Goal: Task Accomplishment & Management: Use online tool/utility

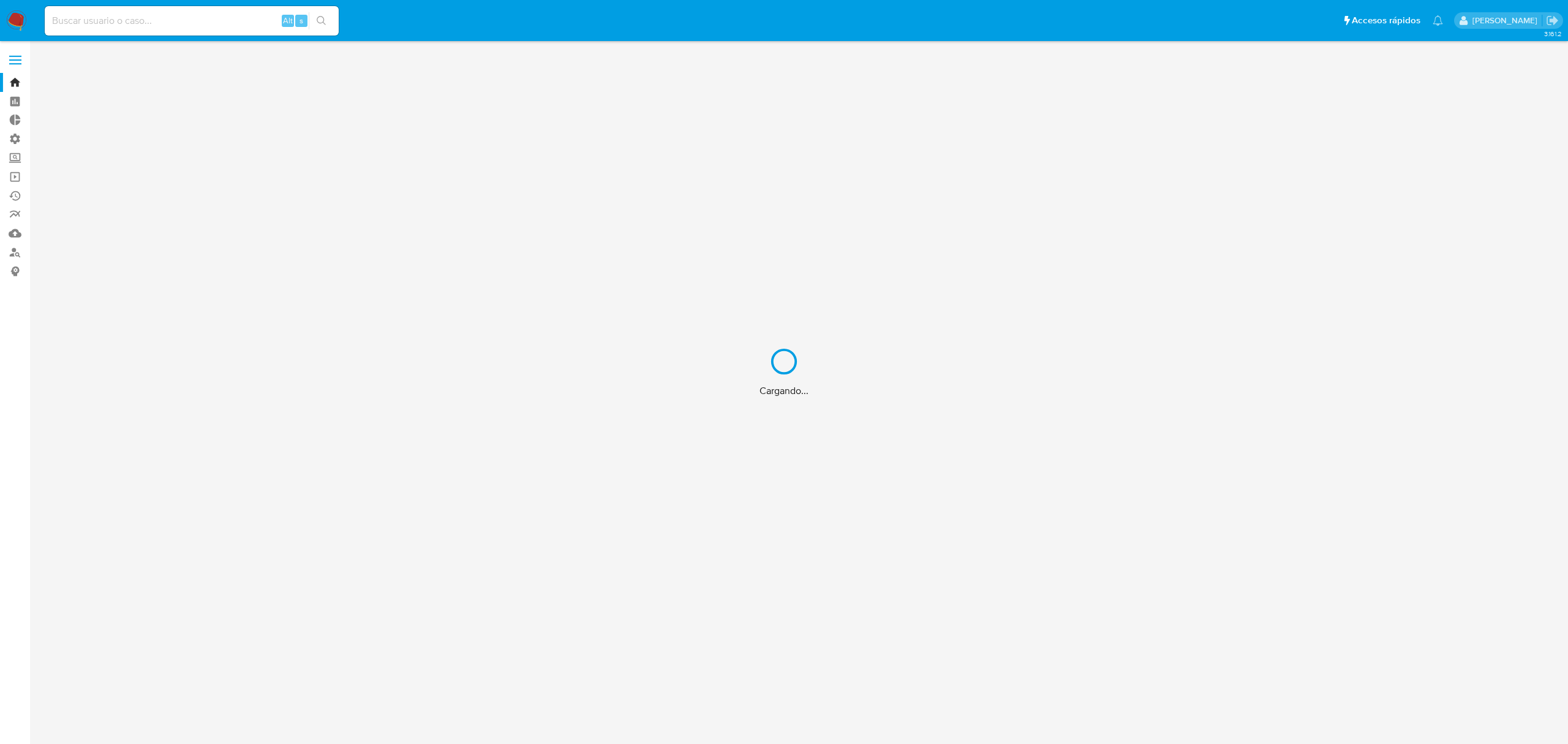
click at [121, 23] on div "Cargando..." at bounding box center [784, 372] width 1568 height 744
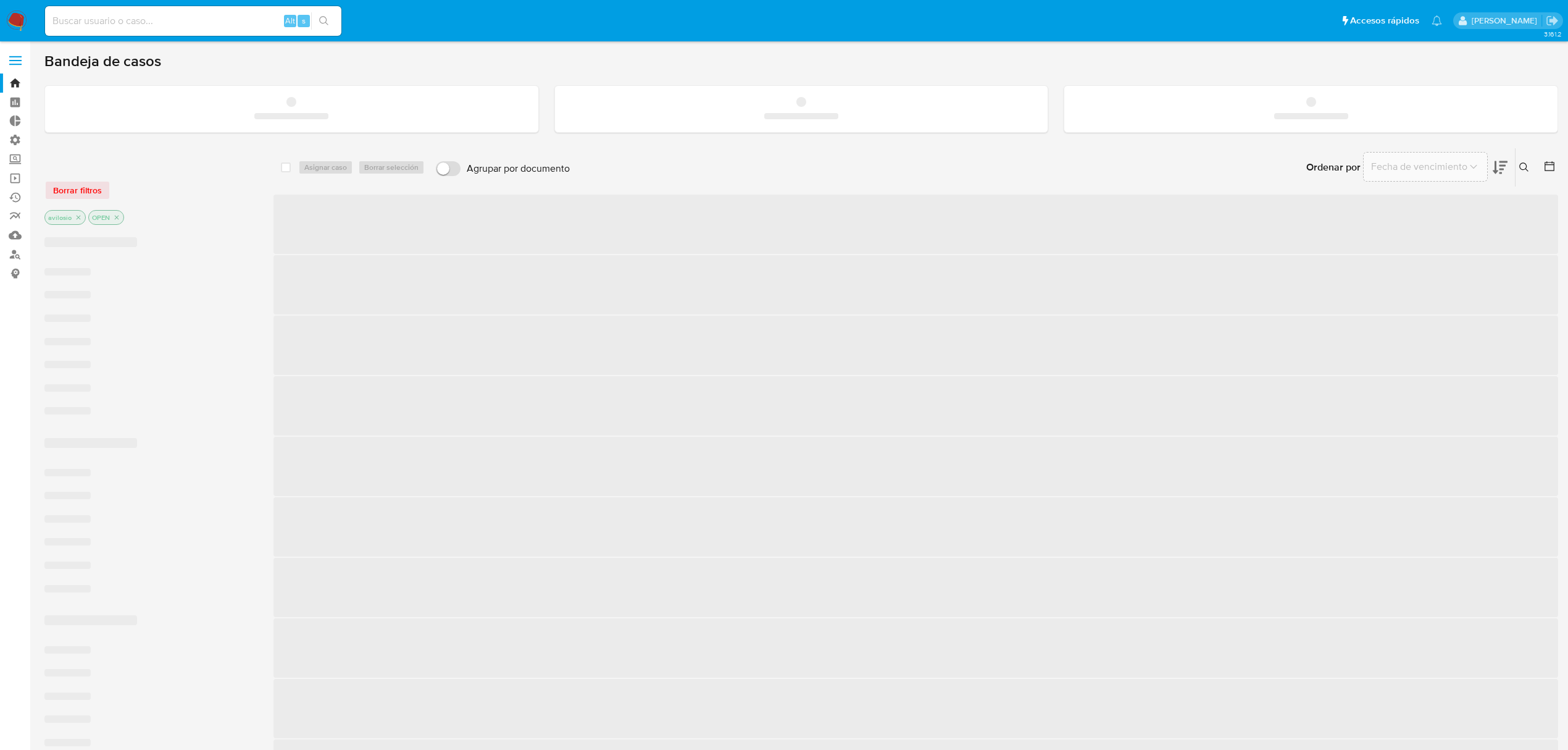
click at [122, 24] on input at bounding box center [193, 21] width 297 height 16
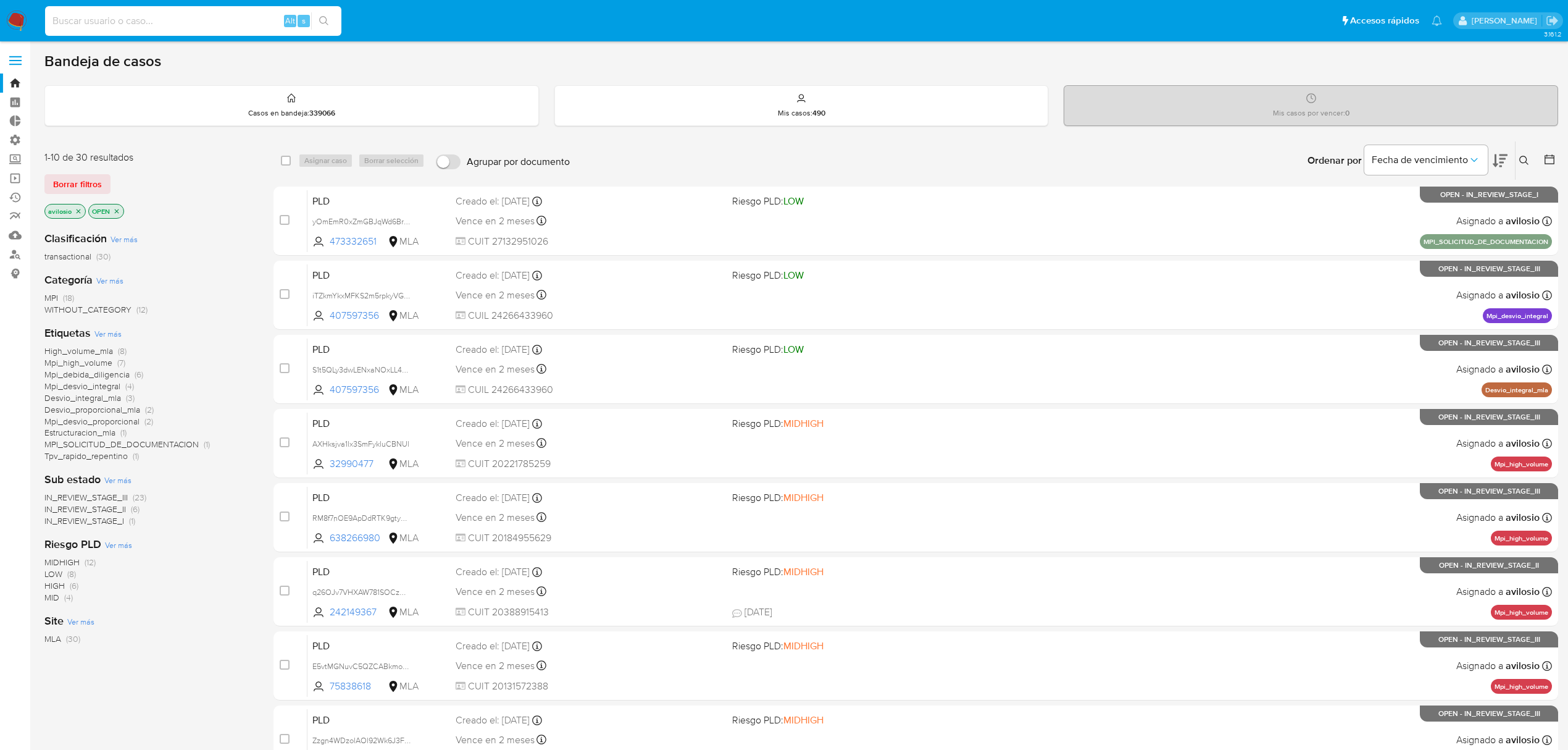
paste input "k8whUa6c9xzImk1rwzI6x161"
type input "k8whUa6c9xzImk1rwzI6x161"
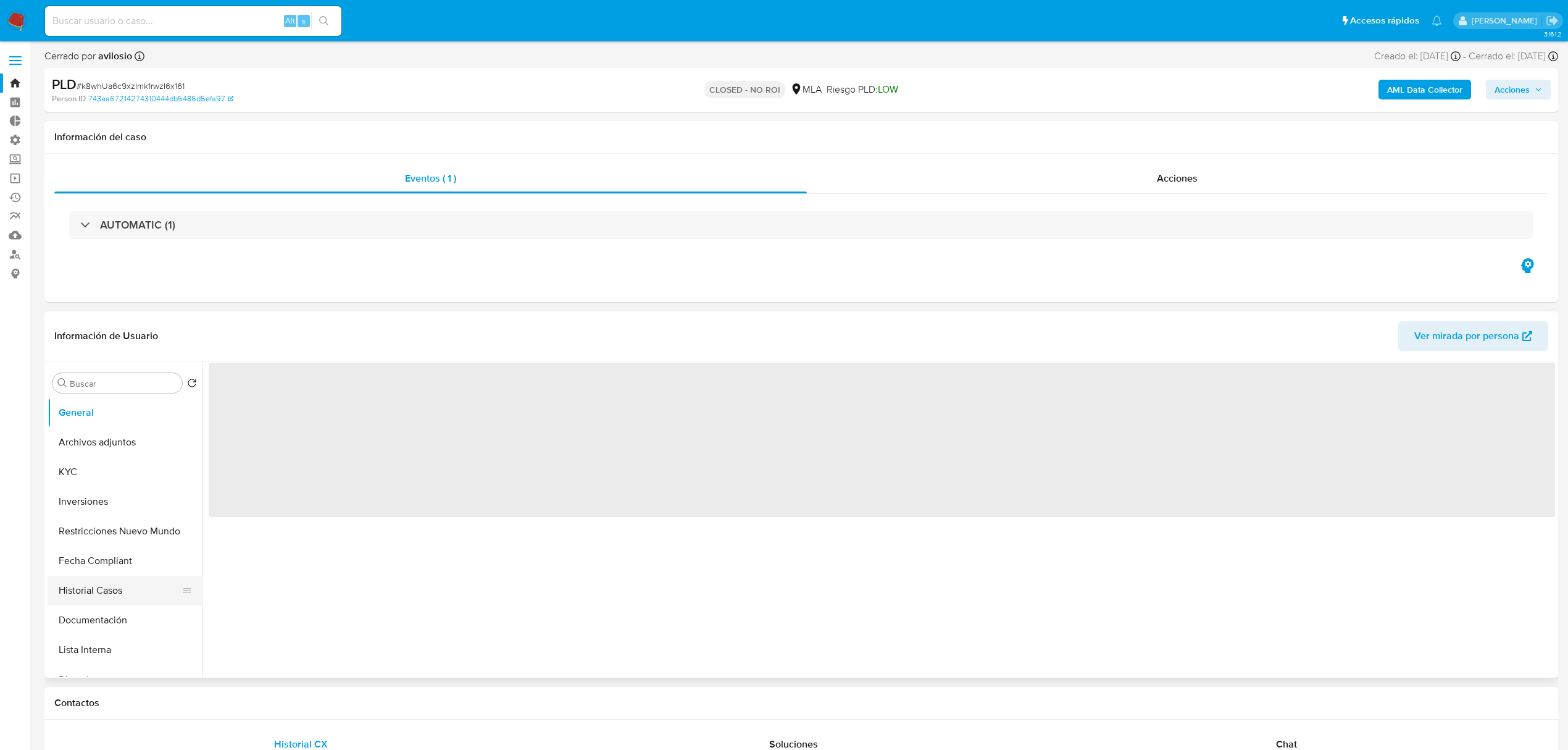
click at [106, 595] on button "Historial Casos" at bounding box center [120, 591] width 145 height 30
select select "10"
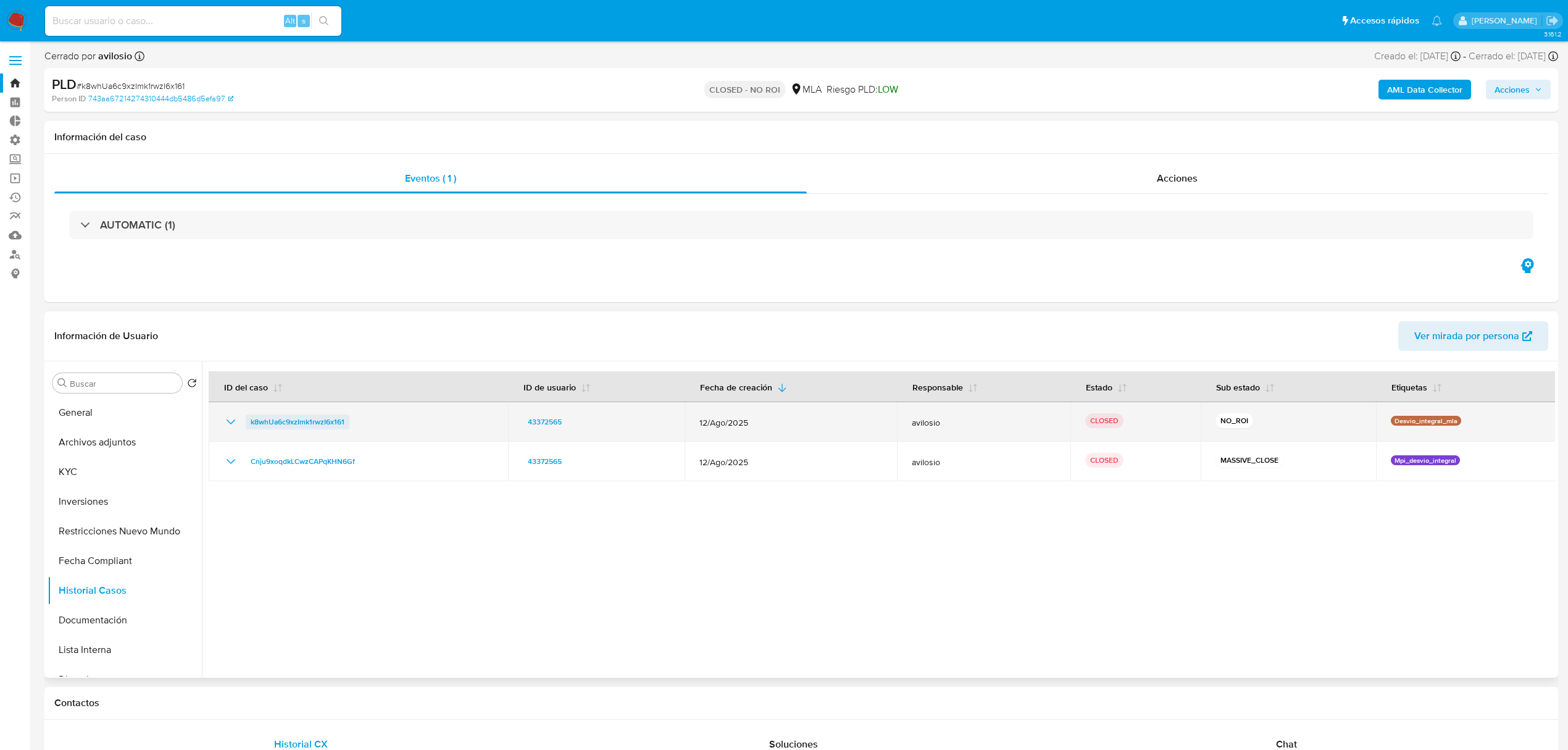
click at [294, 418] on span "k8whUa6c9xzImk1rwzI6x161" at bounding box center [298, 422] width 94 height 15
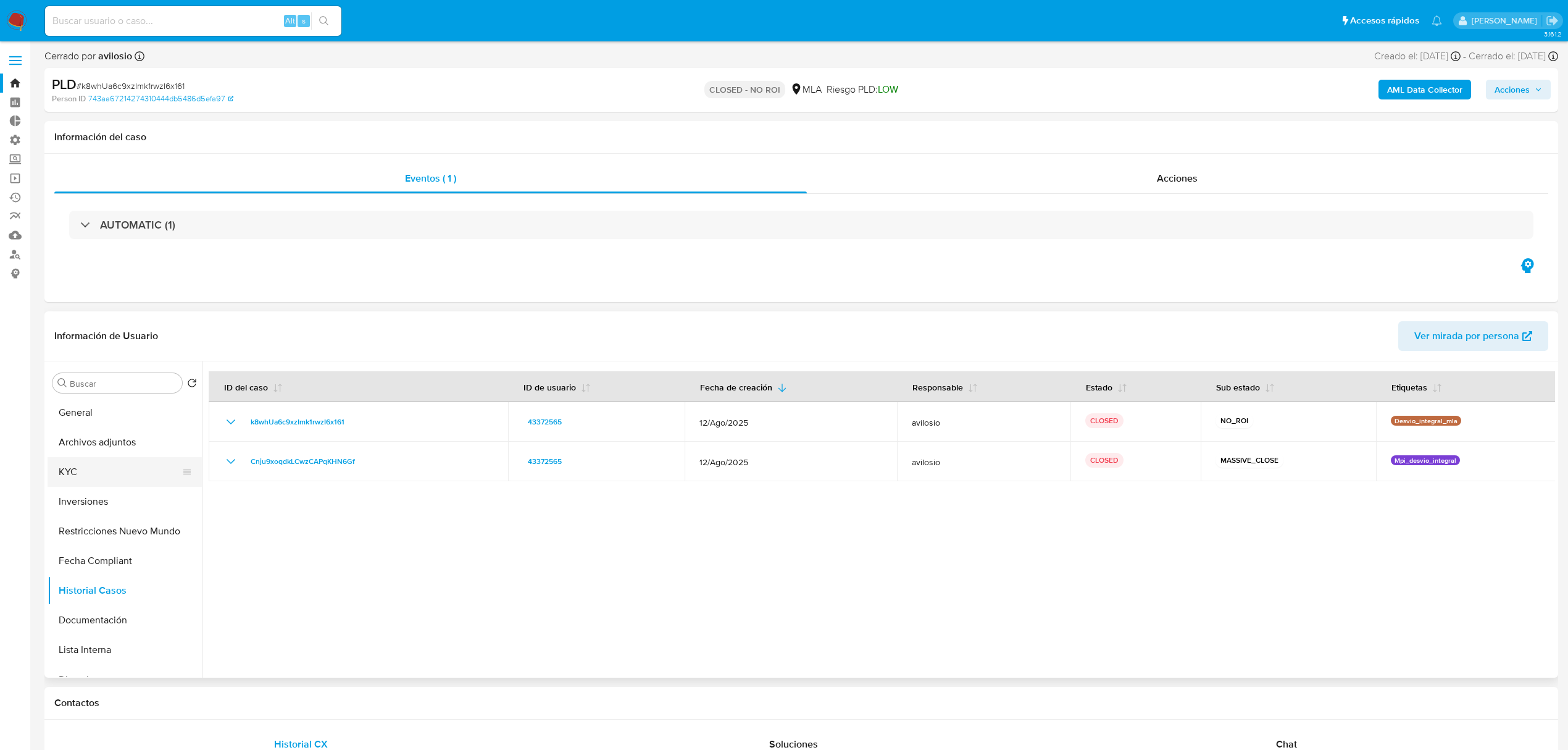
click at [102, 475] on button "KYC" at bounding box center [120, 472] width 145 height 30
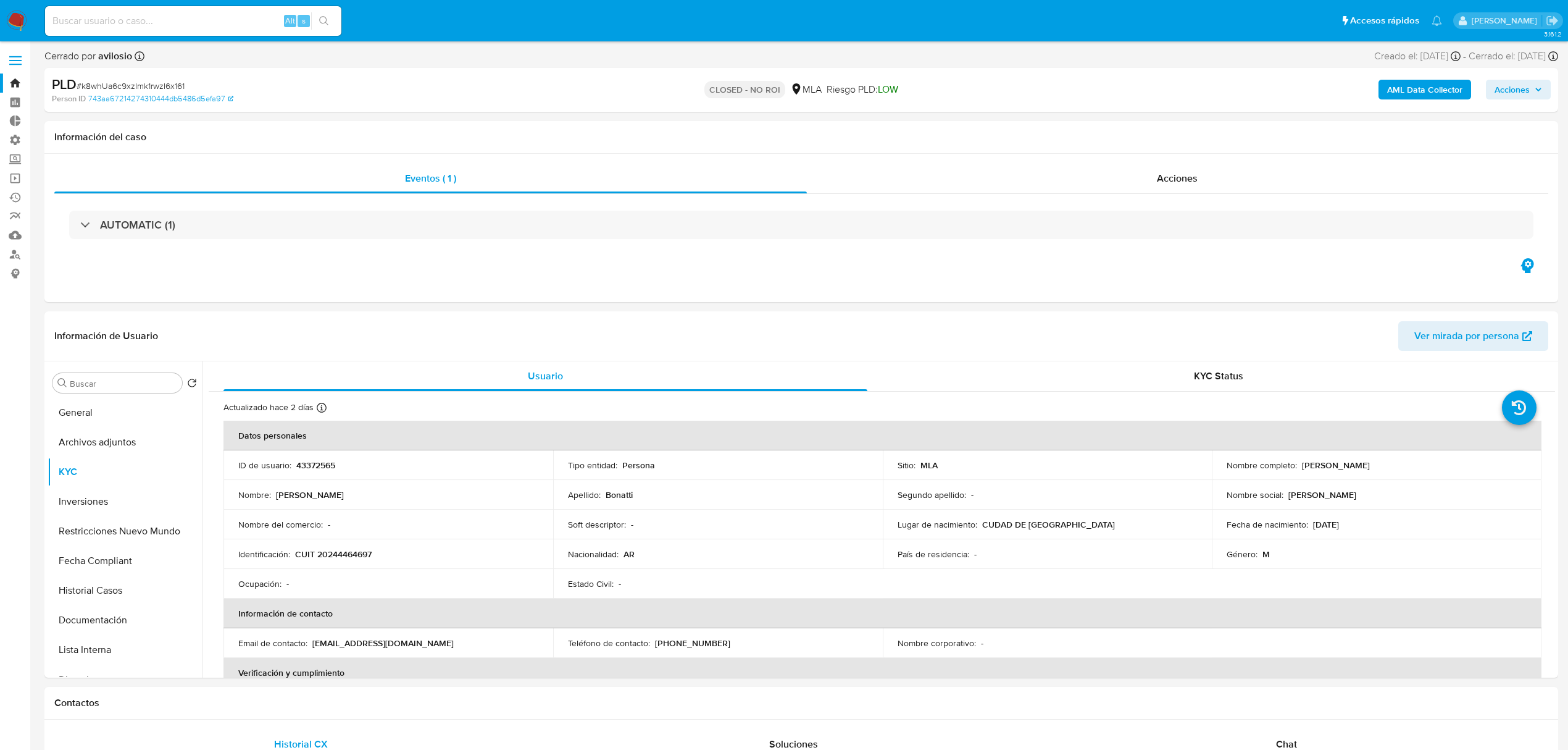
click at [11, 15] on img at bounding box center [16, 21] width 21 height 21
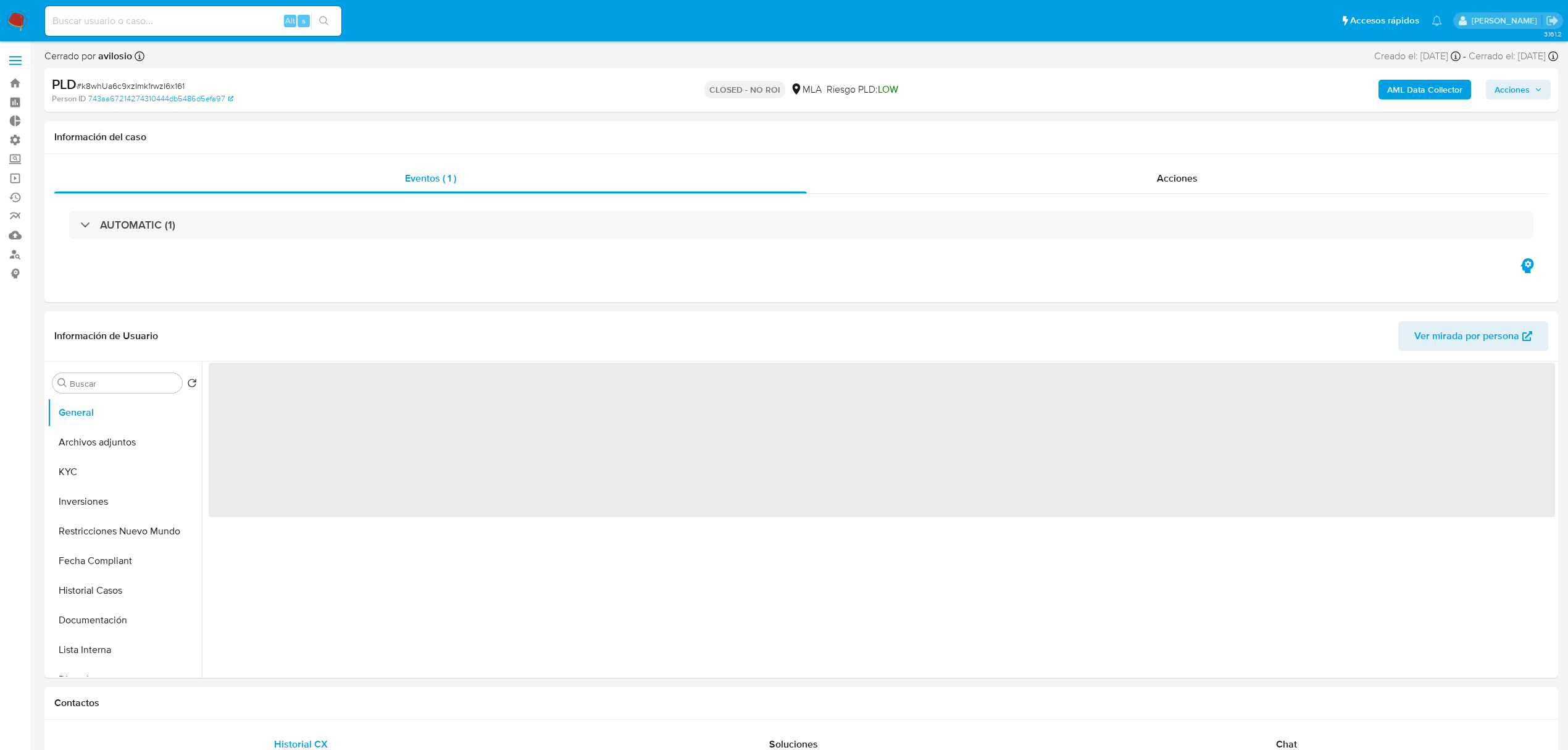
click at [1514, 85] on span "Acciones" at bounding box center [1512, 89] width 35 height 20
select select "10"
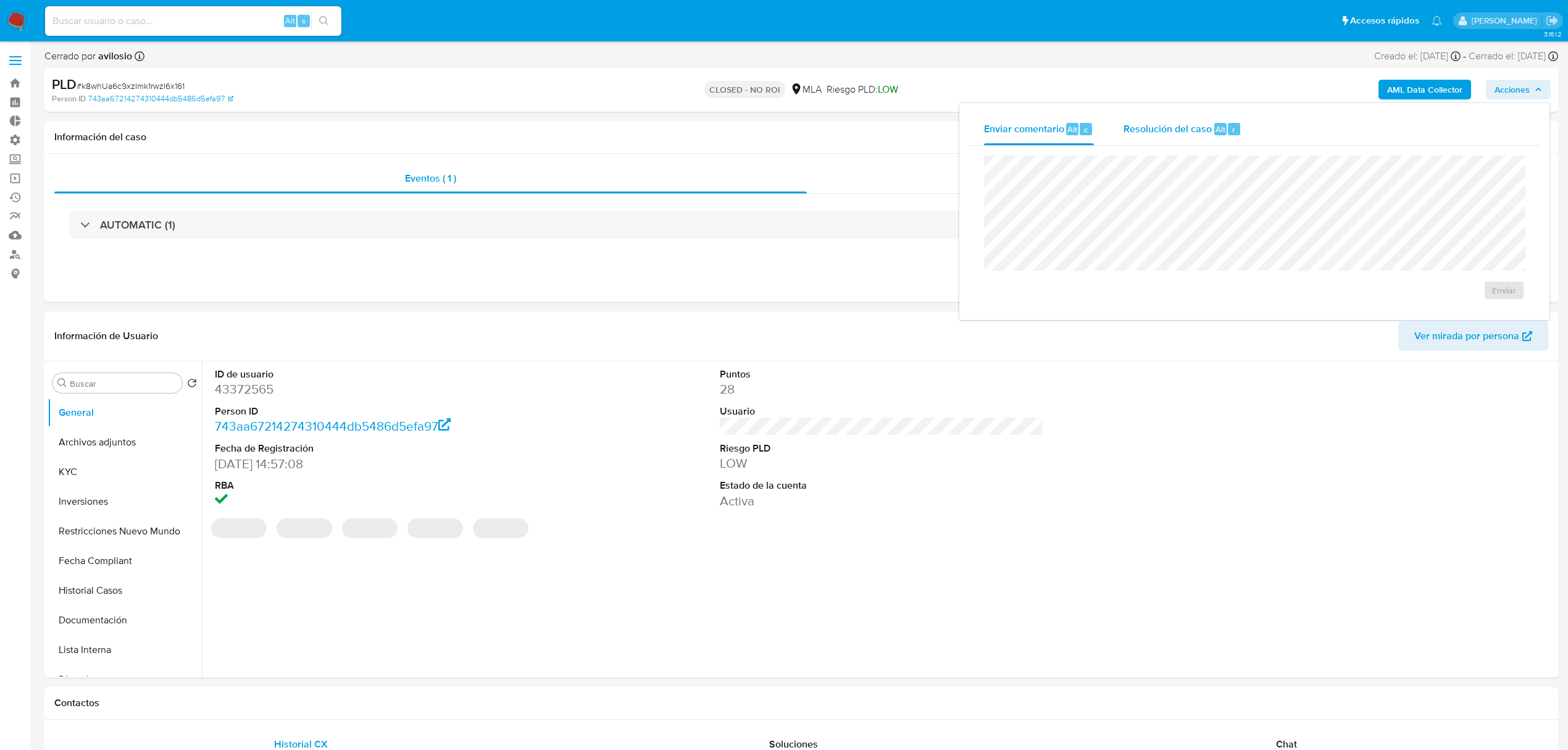
click at [1181, 132] on span "Resolución del caso" at bounding box center [1167, 128] width 88 height 14
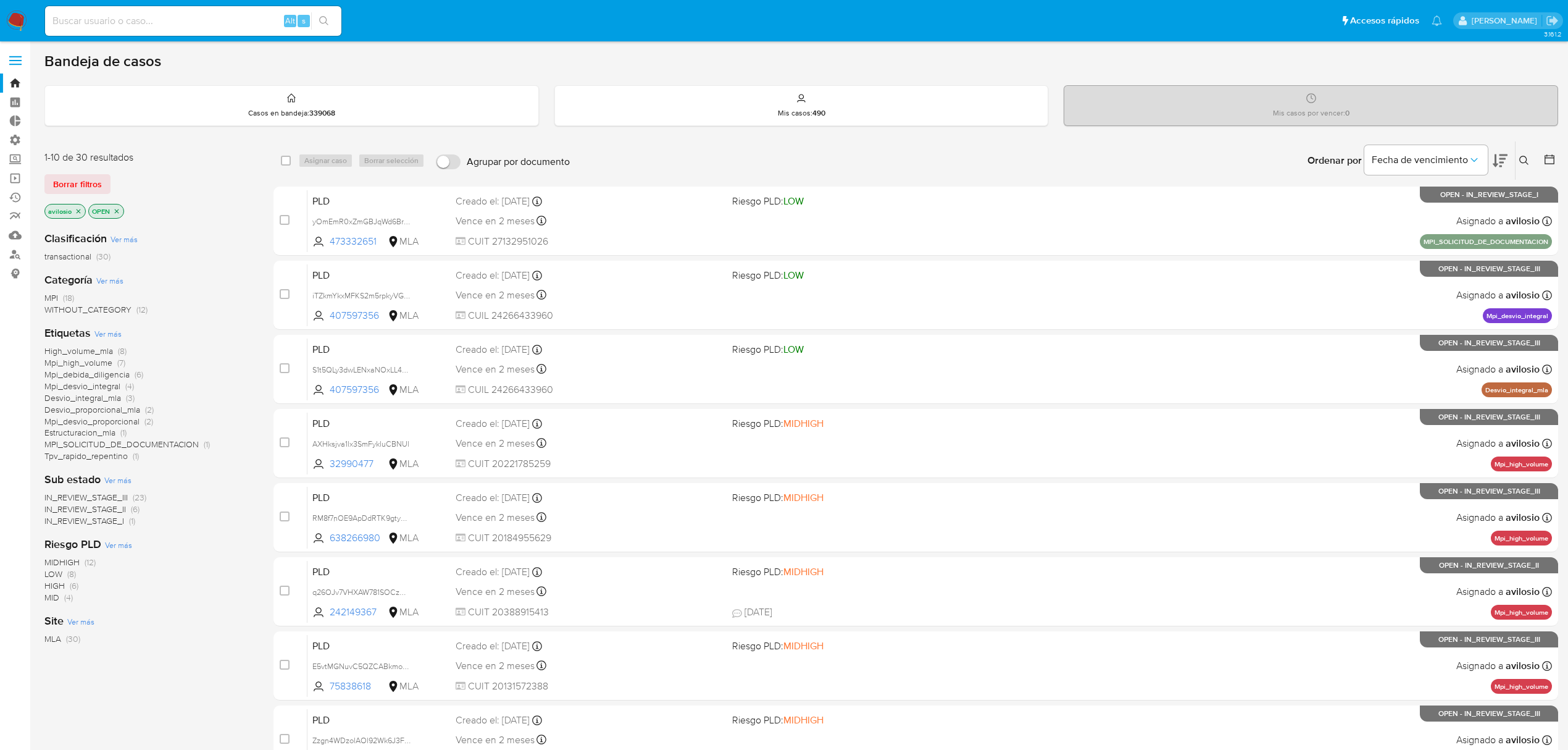
click at [1505, 159] on icon at bounding box center [1500, 161] width 15 height 15
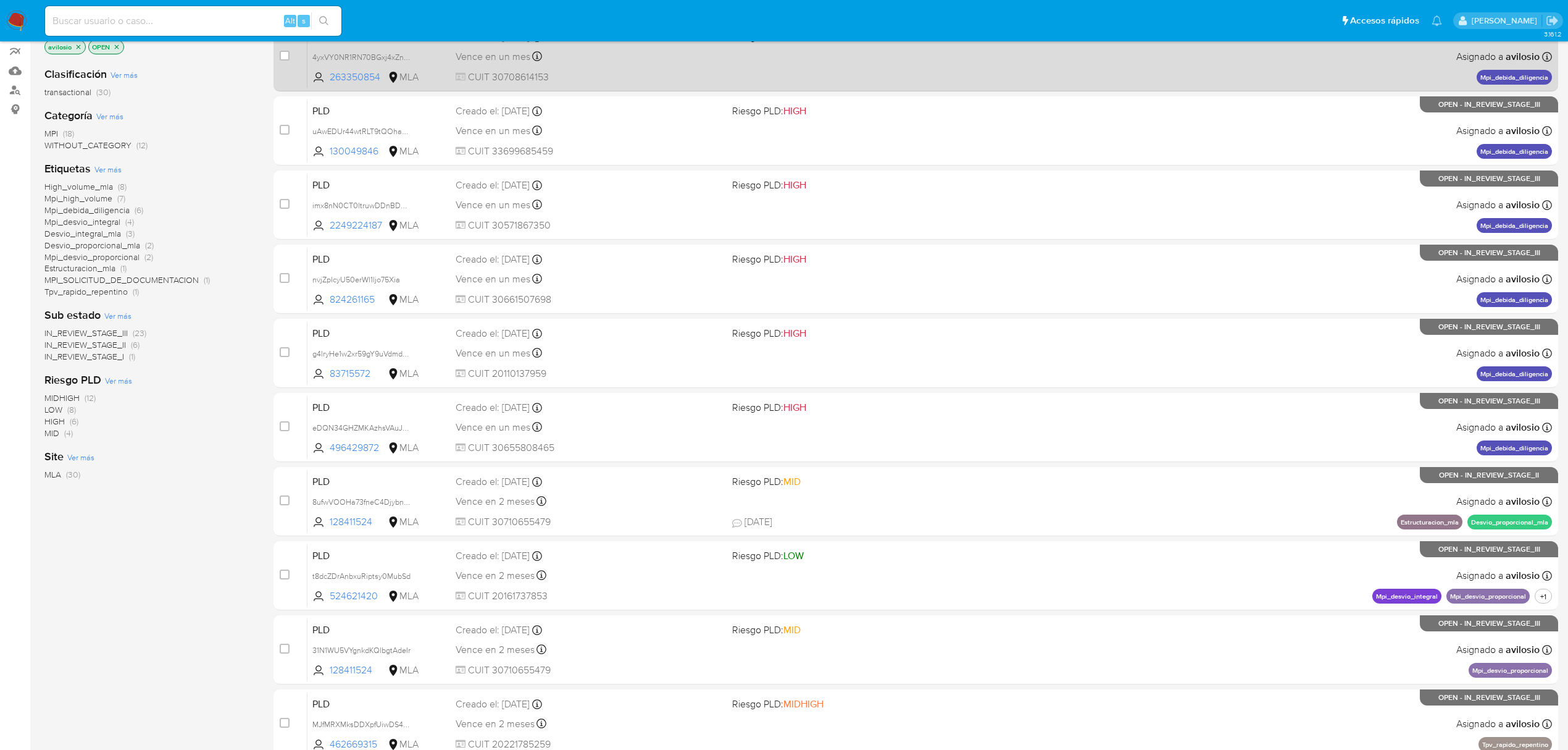
scroll to position [82, 0]
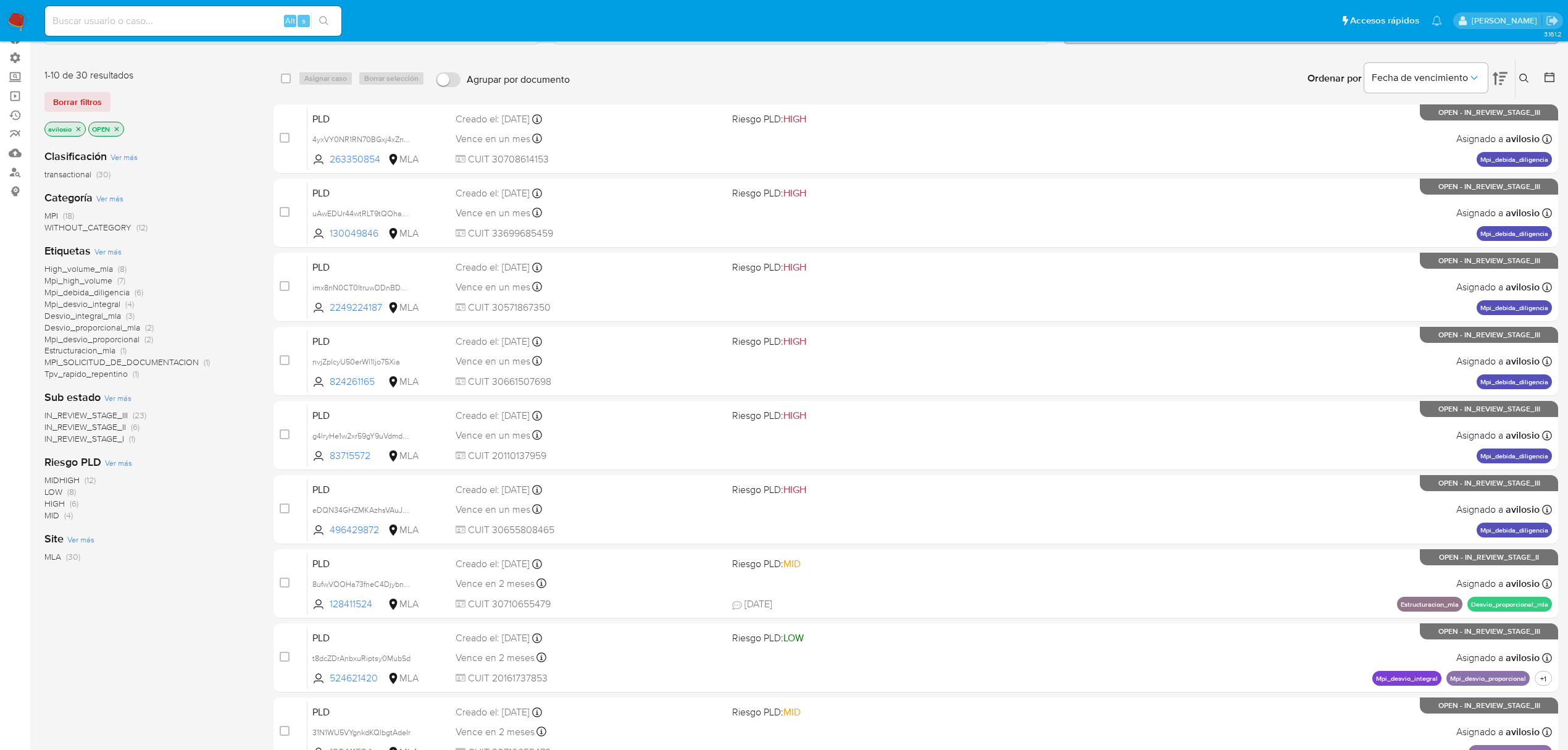
click at [110, 319] on span "Desvio_integral_mla" at bounding box center [83, 315] width 77 height 12
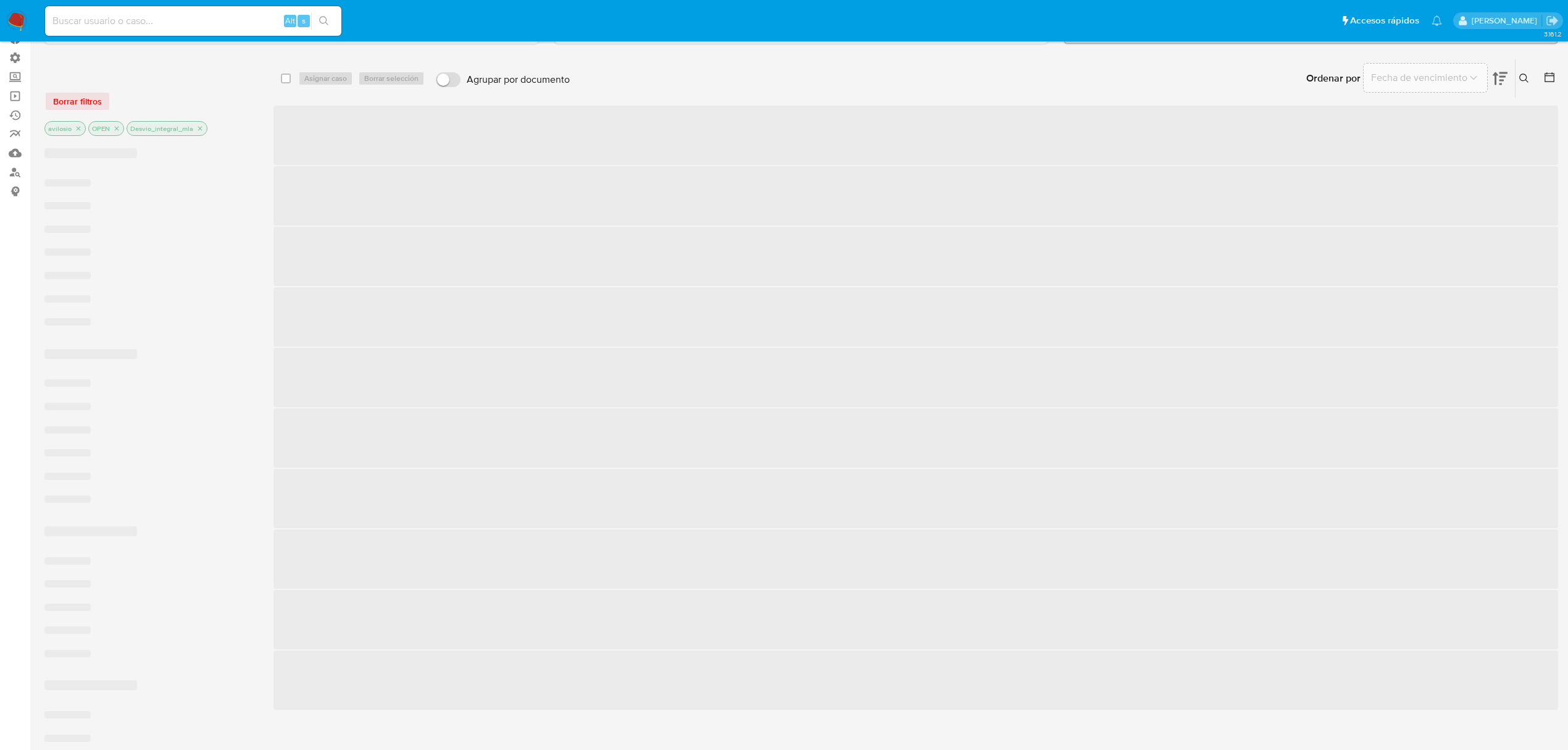
scroll to position [3, 0]
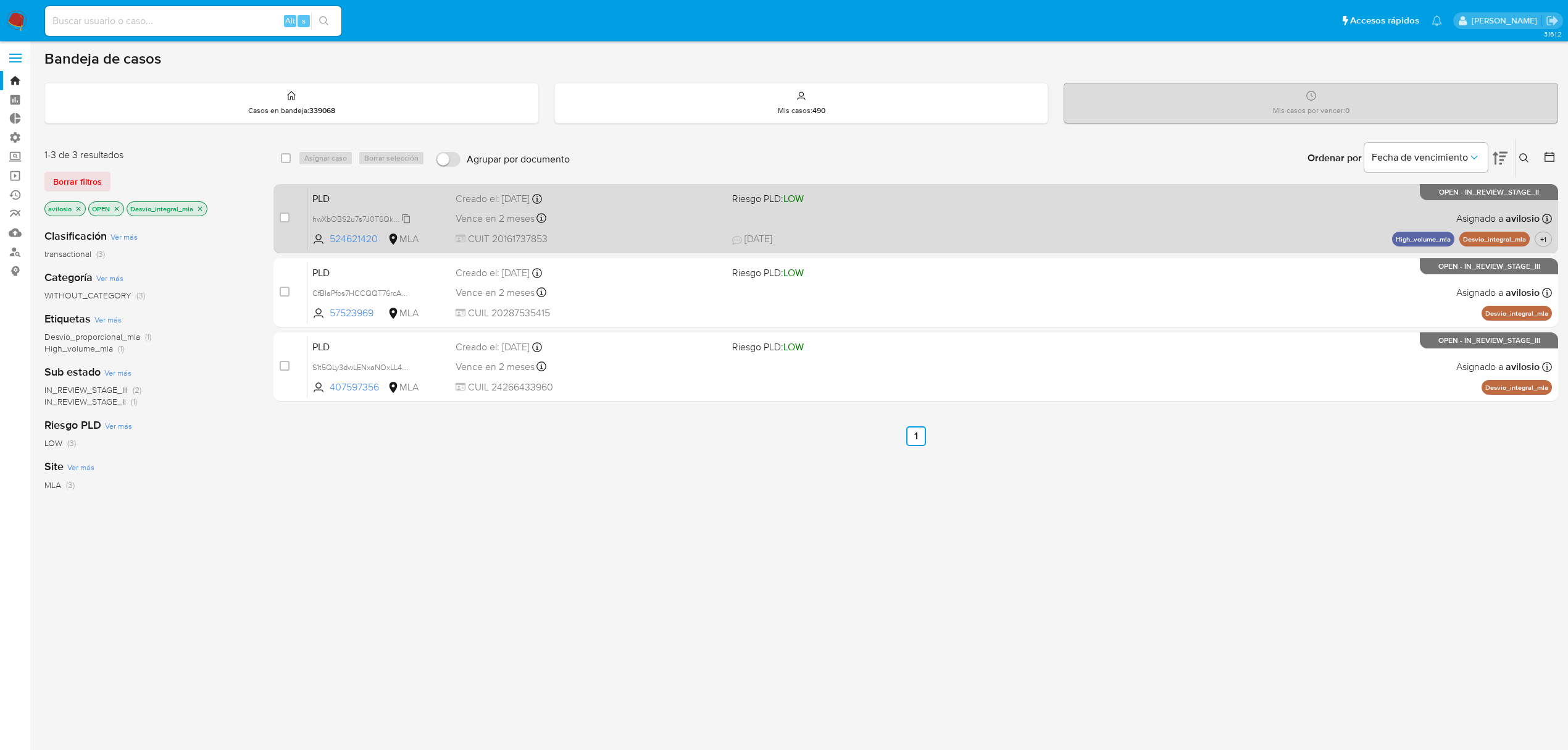
click at [408, 215] on span "hwXbOBS2u7s7J0T6QkIJ5HJa" at bounding box center [364, 218] width 104 height 13
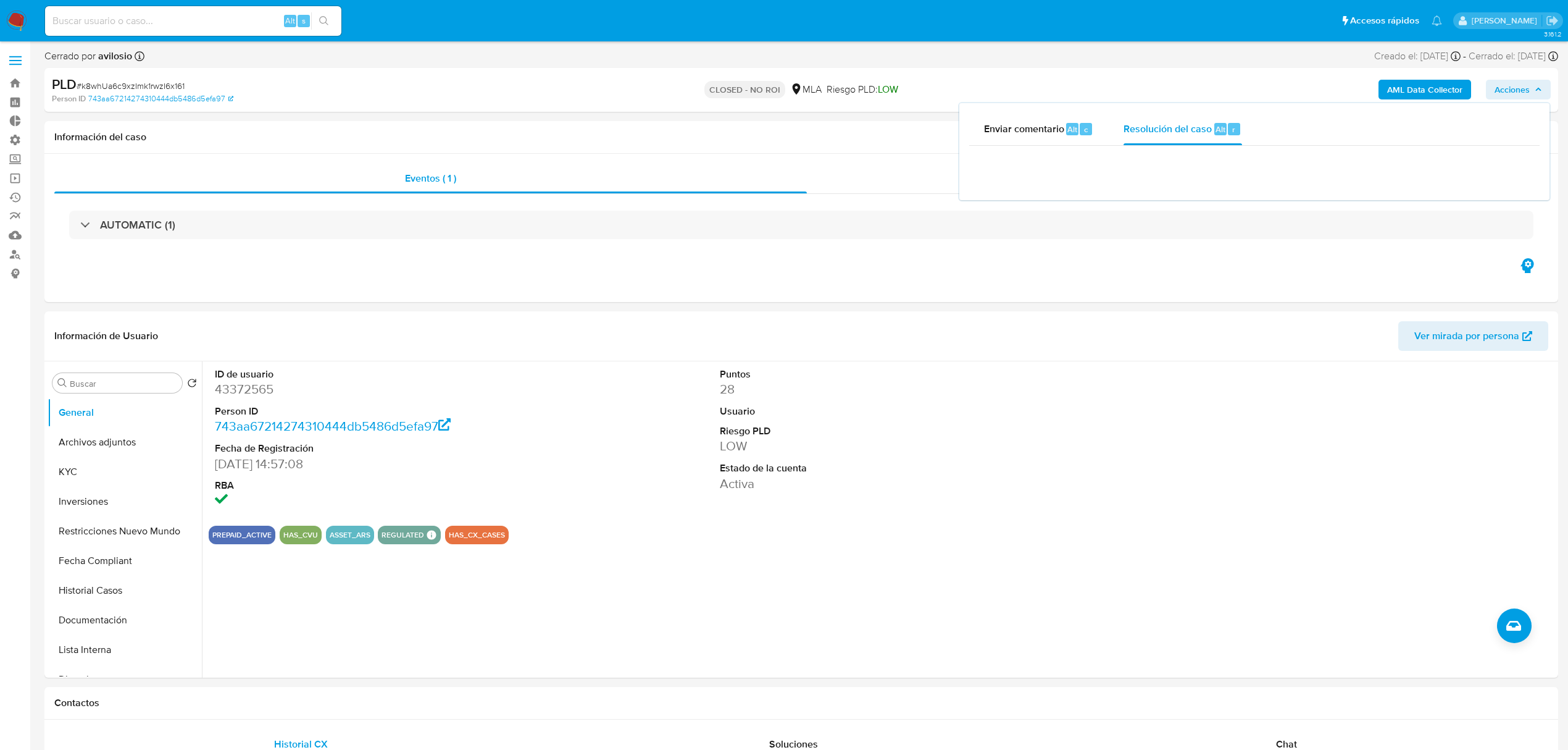
select select "10"
click at [102, 473] on button "KYC" at bounding box center [120, 472] width 145 height 30
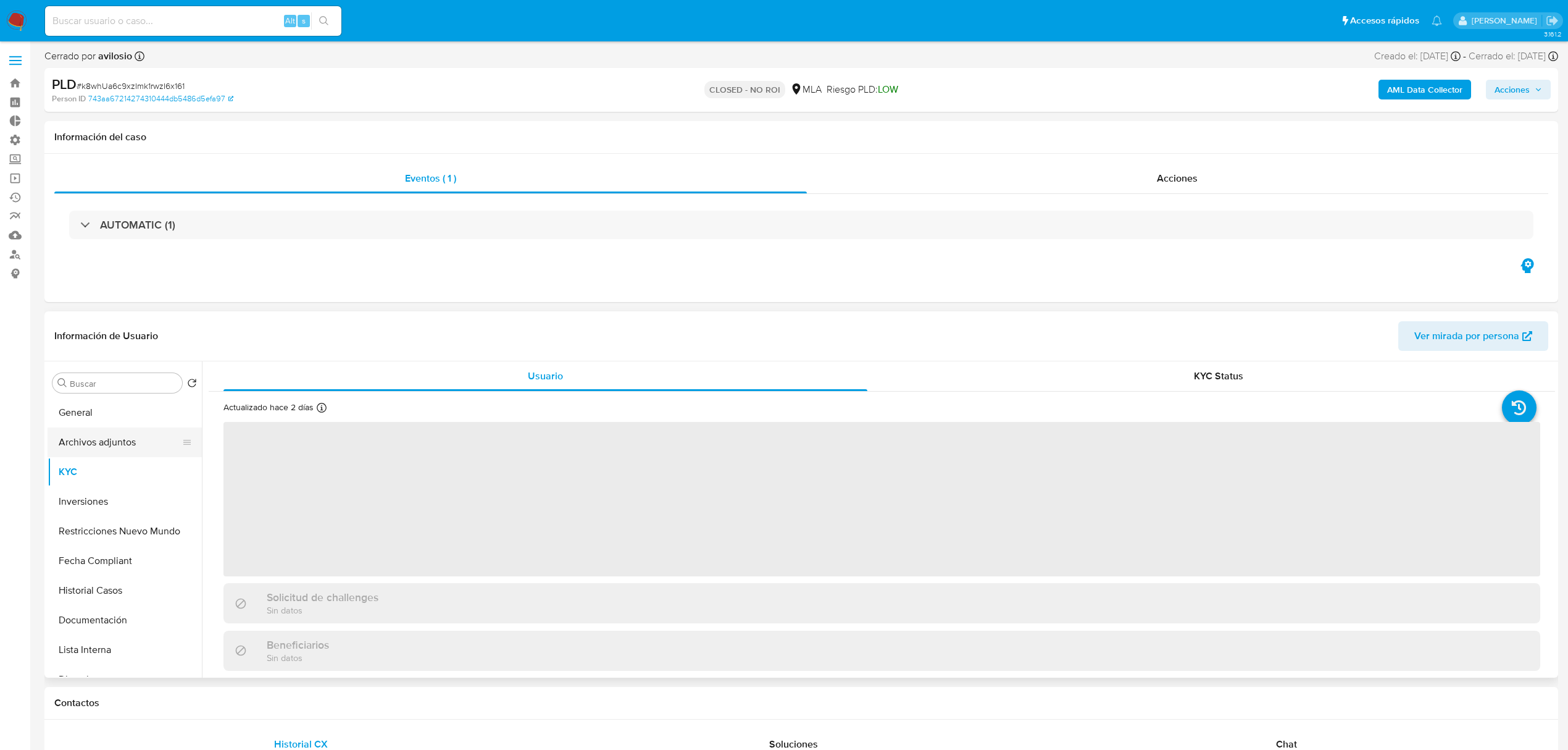
click at [115, 445] on button "Archivos adjuntos" at bounding box center [120, 442] width 145 height 30
